Goal: Information Seeking & Learning: Compare options

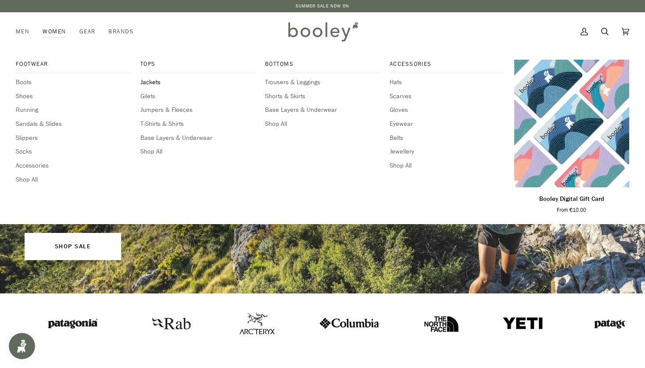
click at [147, 82] on span "Jackets" at bounding box center [197, 83] width 115 height 10
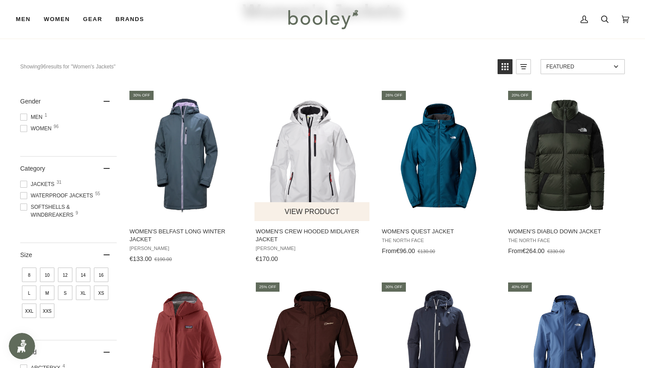
scroll to position [68, 0]
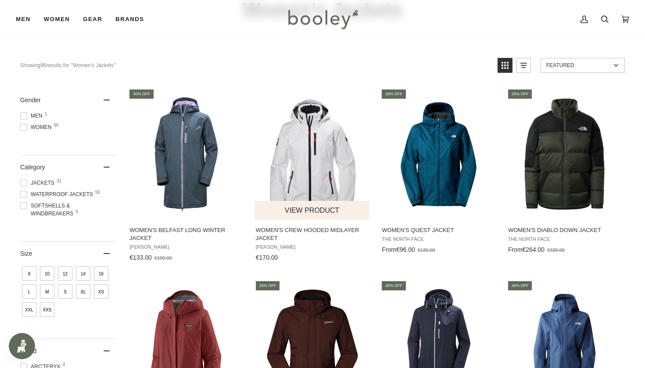
click at [293, 157] on img "Women's Crew Hooded Midlayer Jacket" at bounding box center [312, 154] width 116 height 116
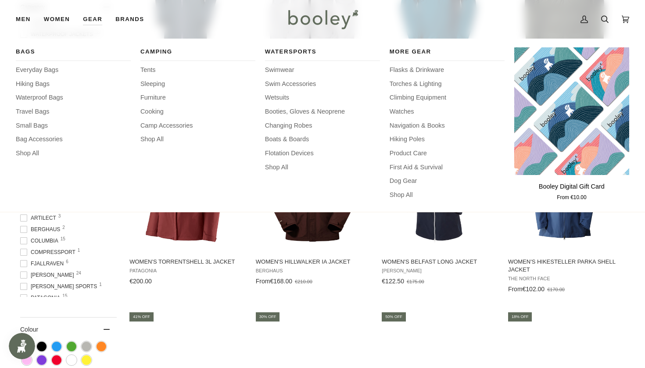
scroll to position [229, 0]
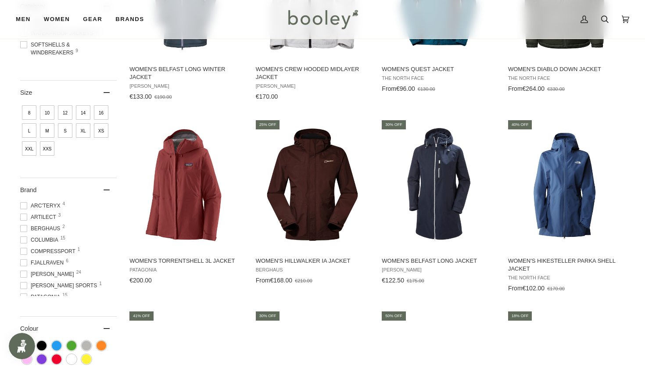
click at [24, 206] on span at bounding box center [23, 205] width 7 height 7
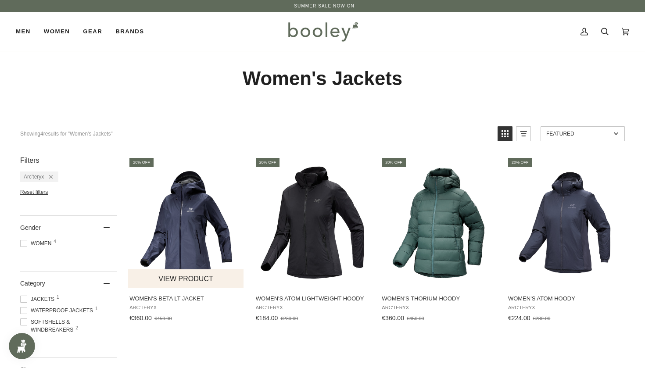
click at [175, 252] on img "Women's Beta LT Jacket" at bounding box center [186, 222] width 116 height 116
click at [51, 176] on icon "Remove filter: Arc'teryx" at bounding box center [51, 177] width 4 height 4
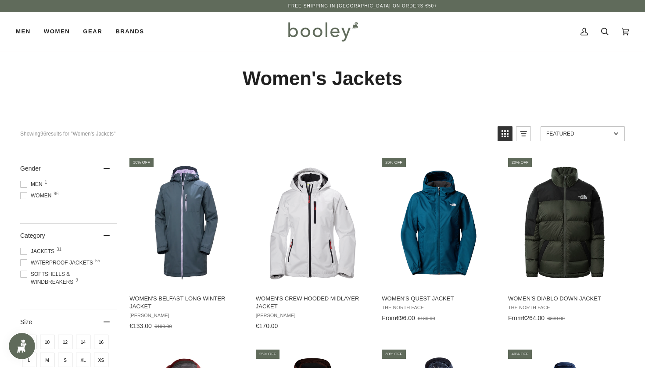
click at [25, 194] on span at bounding box center [23, 195] width 7 height 7
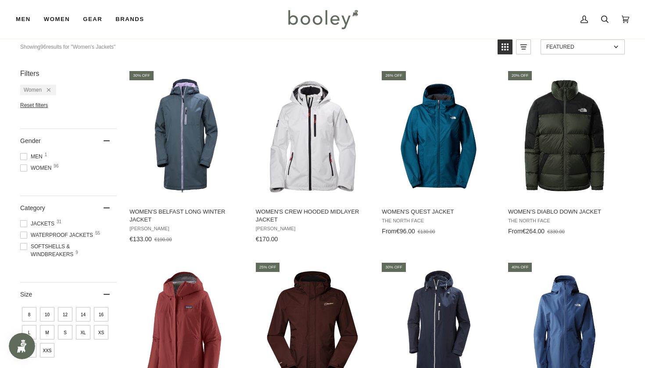
click at [22, 236] on span at bounding box center [23, 235] width 7 height 7
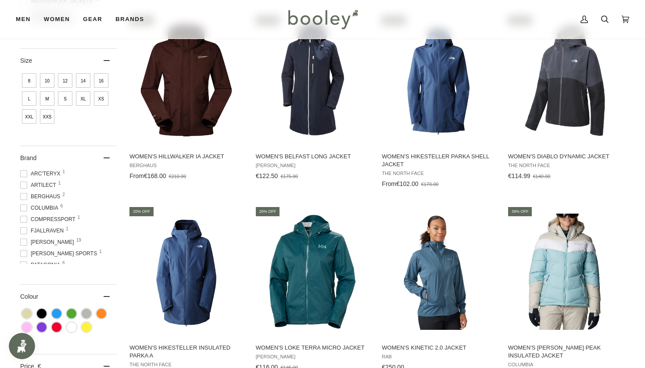
scroll to position [335, 0]
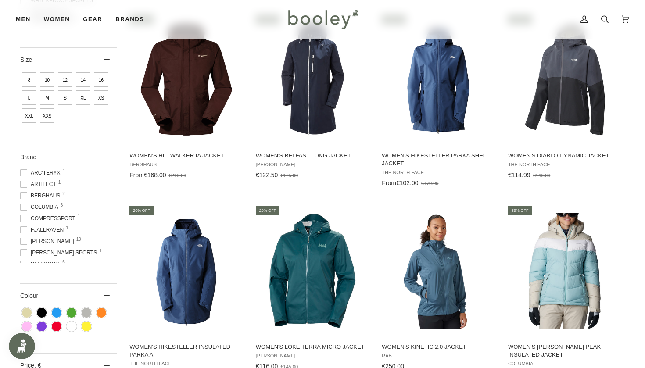
click at [23, 197] on span at bounding box center [23, 195] width 7 height 7
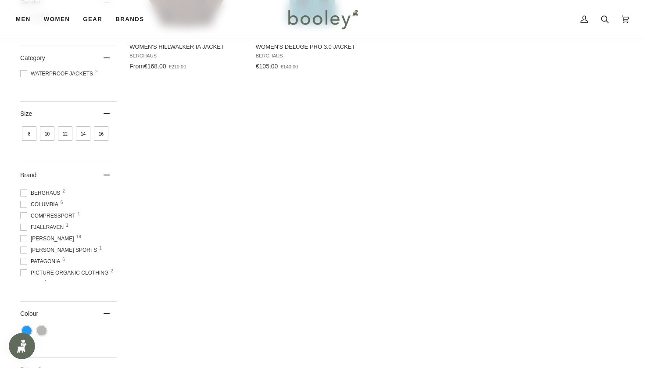
scroll to position [23, 0]
click at [22, 202] on span at bounding box center [23, 202] width 7 height 7
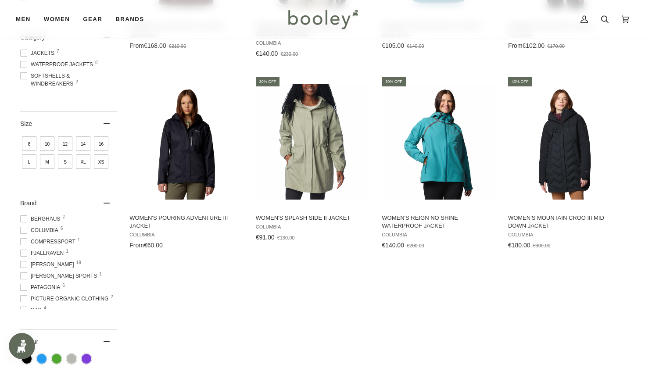
scroll to position [257, 0]
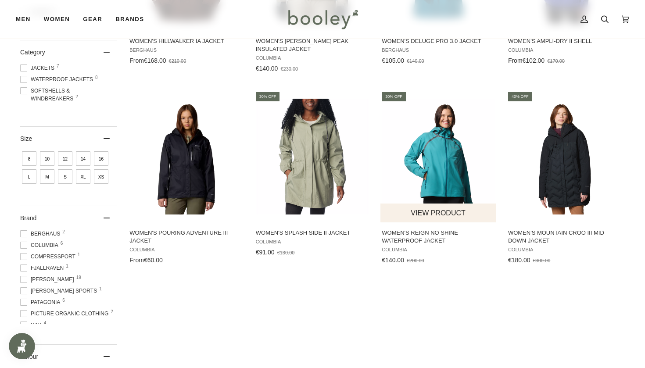
click at [446, 172] on img "Women's Reign No Shine Waterproof Jacket" at bounding box center [438, 157] width 116 height 116
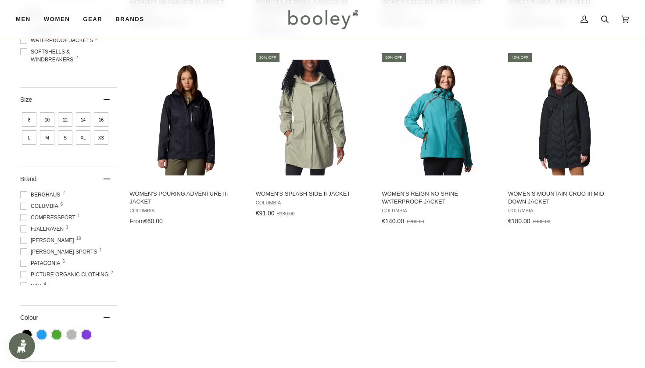
scroll to position [299, 0]
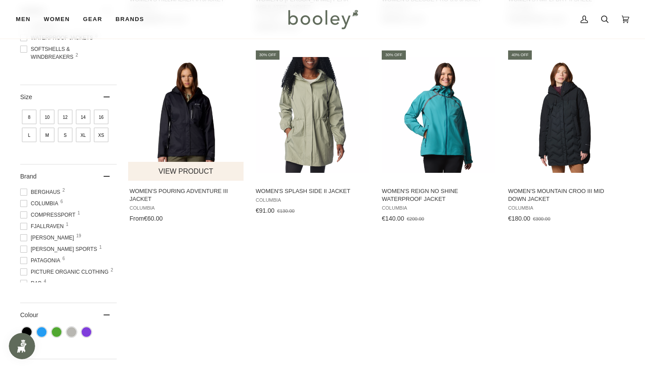
click at [181, 140] on img "Women's Pouring Adventure III Jacket" at bounding box center [186, 115] width 116 height 116
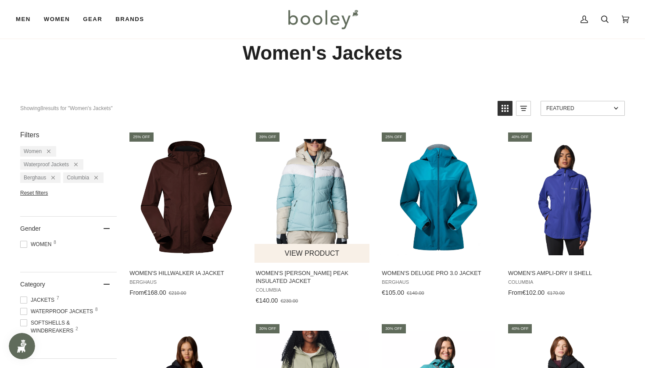
scroll to position [23, 0]
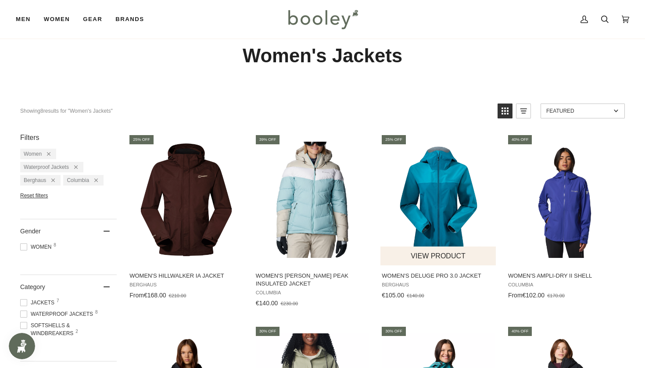
click at [436, 224] on img "Women's Deluge Pro 3.0 Jacket" at bounding box center [438, 200] width 116 height 116
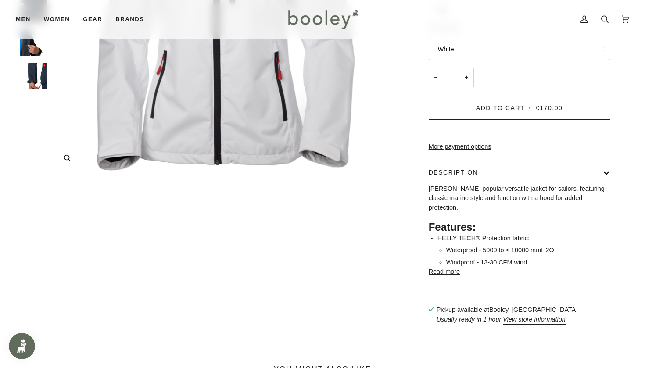
scroll to position [239, 0]
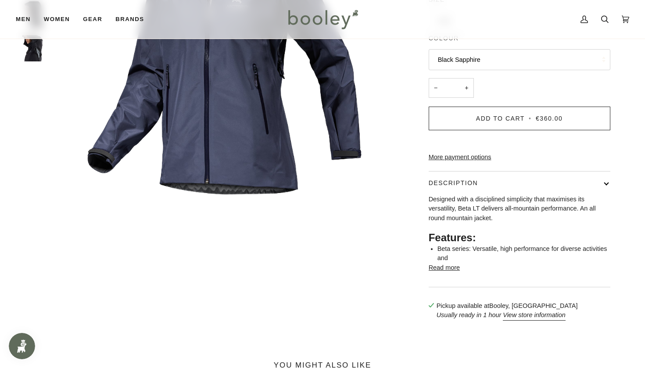
scroll to position [189, 0]
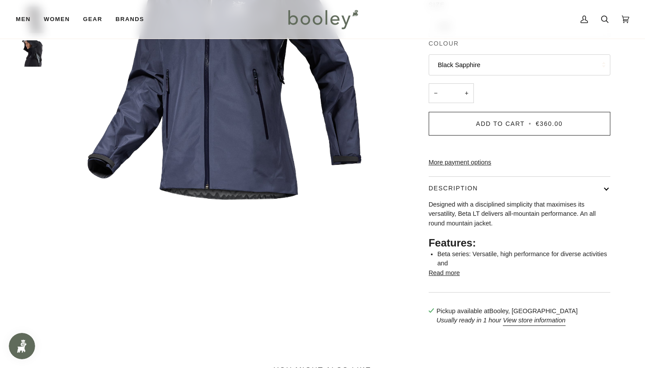
click at [447, 278] on button "Read more" at bounding box center [443, 273] width 31 height 10
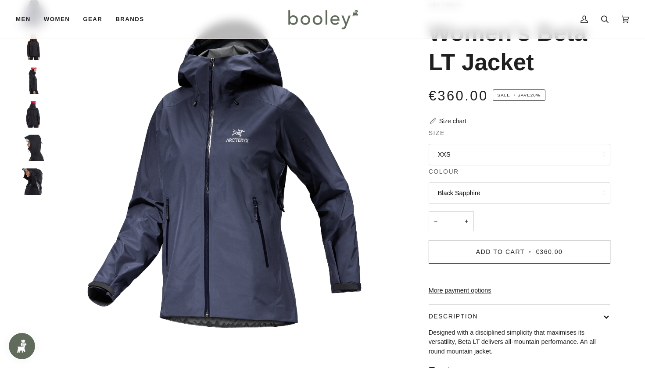
scroll to position [66, 0]
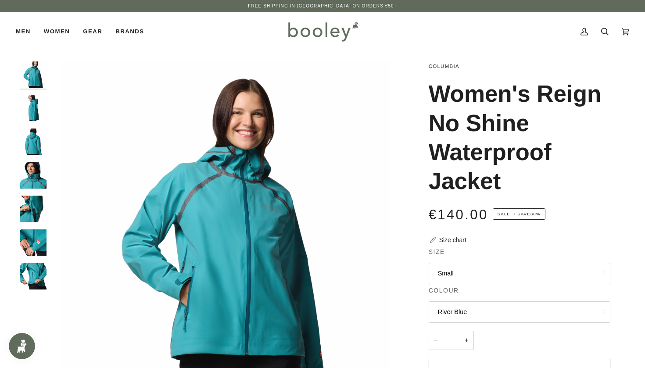
click at [438, 313] on button "River Blue" at bounding box center [519, 311] width 182 height 21
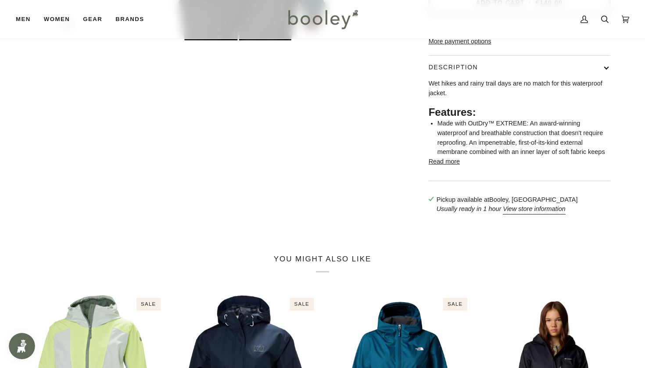
scroll to position [366, 0]
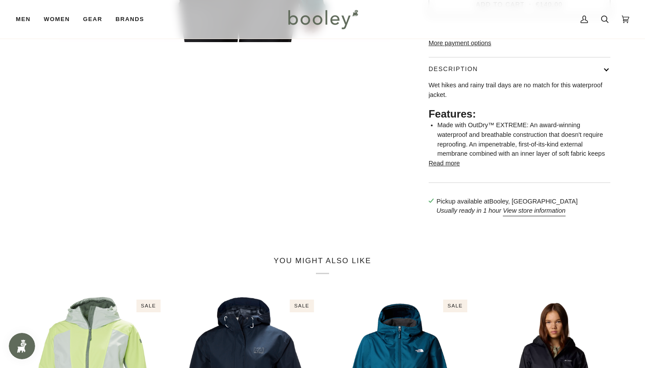
click at [440, 168] on button "Read more" at bounding box center [443, 164] width 31 height 10
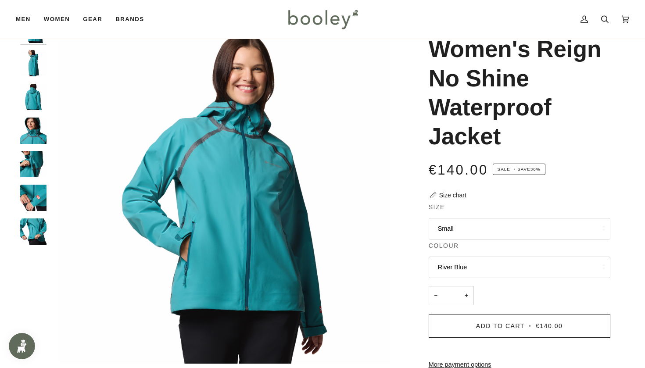
scroll to position [38, 0]
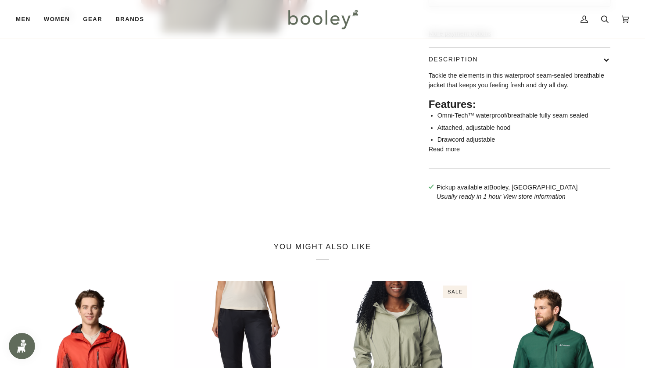
scroll to position [377, 0]
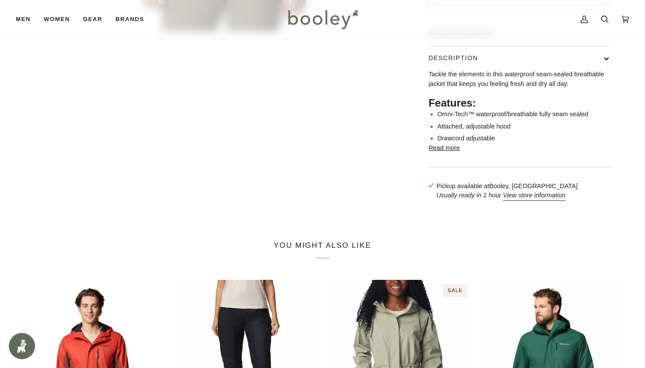
click at [436, 166] on div "Tackle the elements in this waterproof seam-sealed breathable jacket that keeps…" at bounding box center [519, 118] width 182 height 97
click at [437, 153] on button "Read more" at bounding box center [443, 148] width 31 height 10
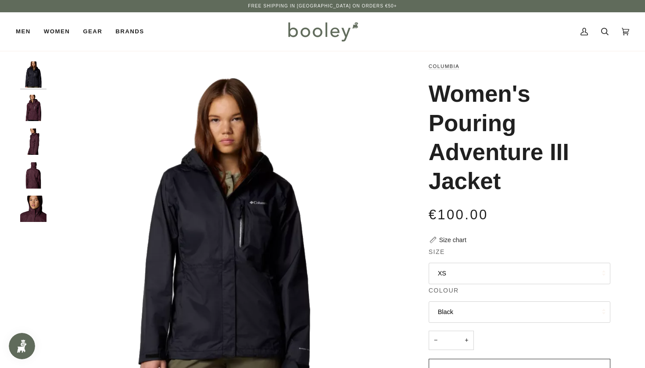
scroll to position [0, 0]
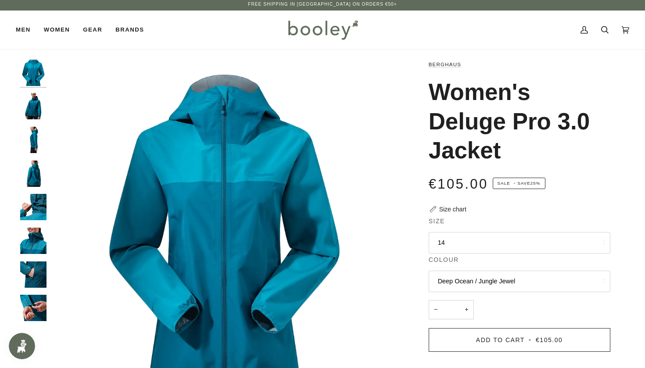
click at [440, 280] on button "Deep Ocean / Jungle Jewel" at bounding box center [519, 281] width 182 height 21
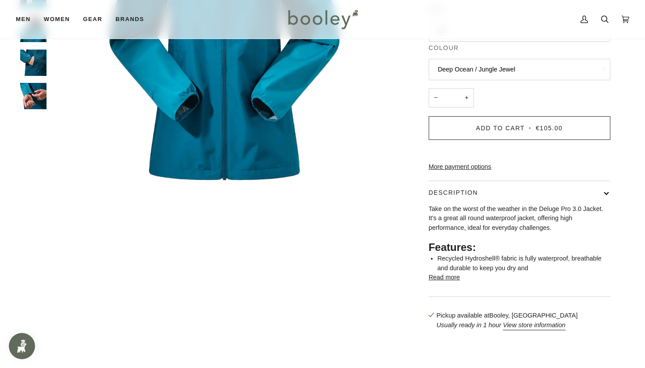
scroll to position [214, 0]
click at [438, 282] on button "Read more" at bounding box center [443, 277] width 31 height 10
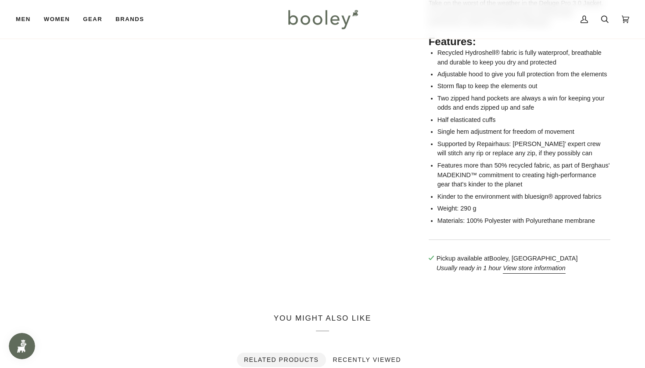
scroll to position [420, 0]
